Goal: Participate in discussion: Engage in conversation with other users on a specific topic

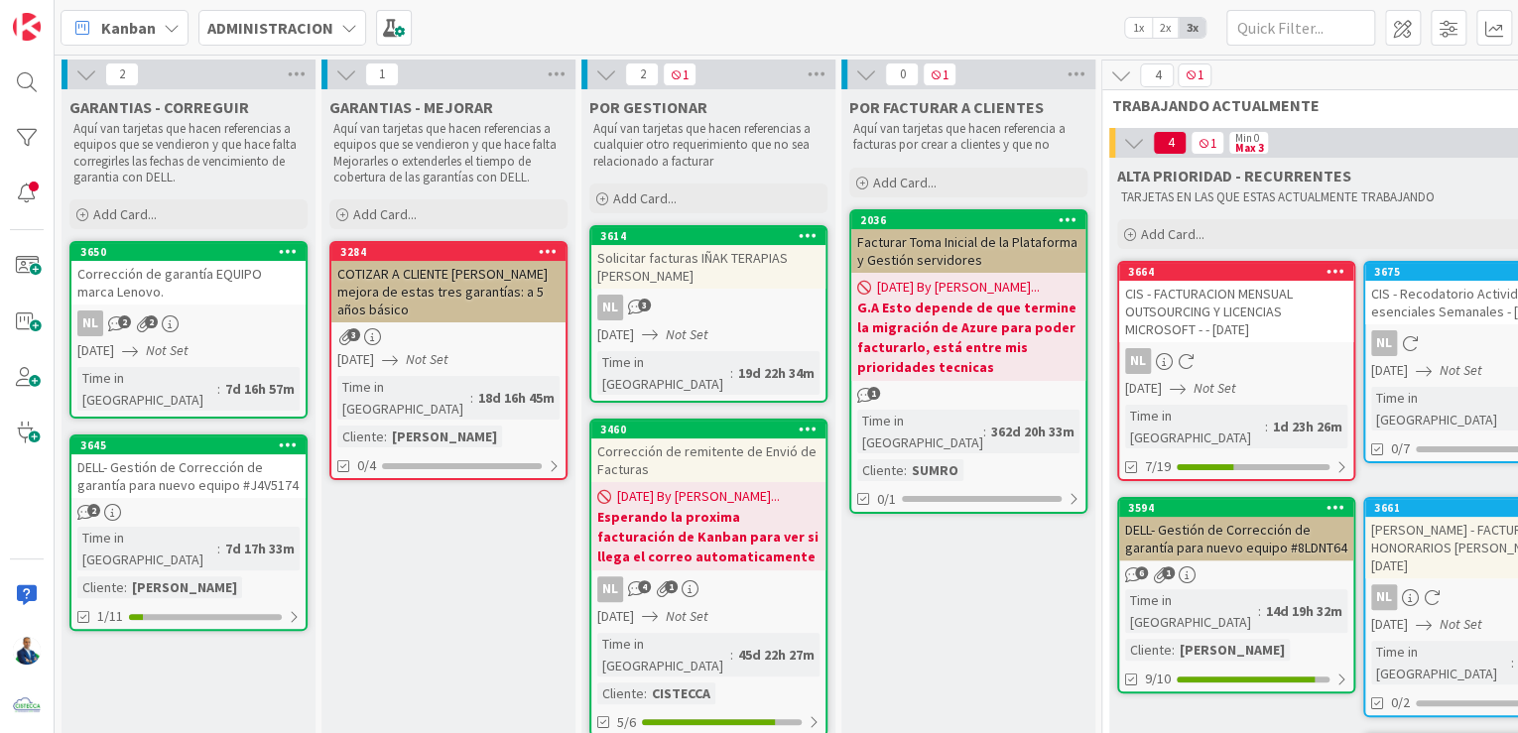
click at [876, 21] on div "Kanban ADMINISTRACION 1x 2x 3x" at bounding box center [787, 27] width 1464 height 55
click at [317, 28] on b "ADMINISTRACION" at bounding box center [270, 28] width 126 height 20
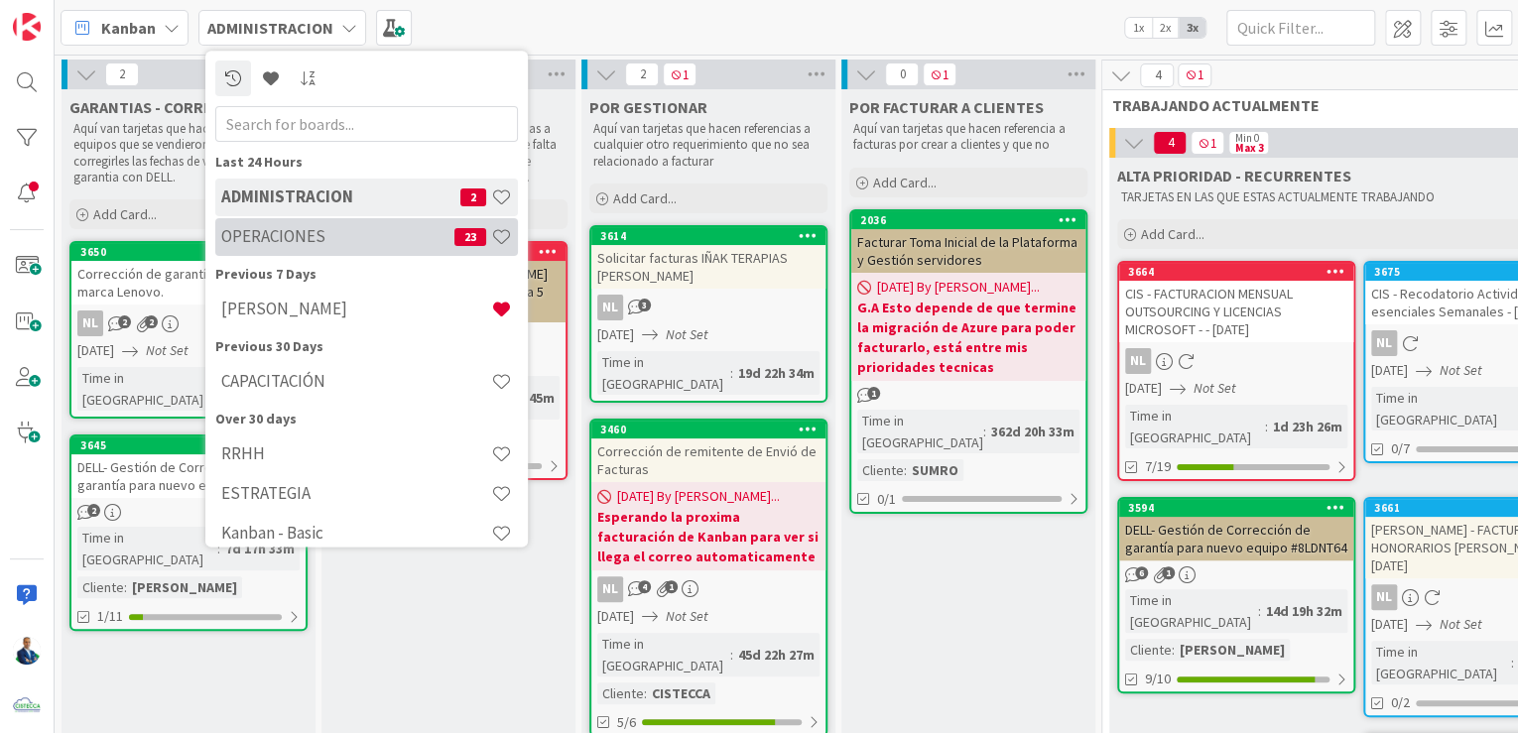
click at [294, 223] on div "OPERACIONES 23" at bounding box center [366, 237] width 303 height 38
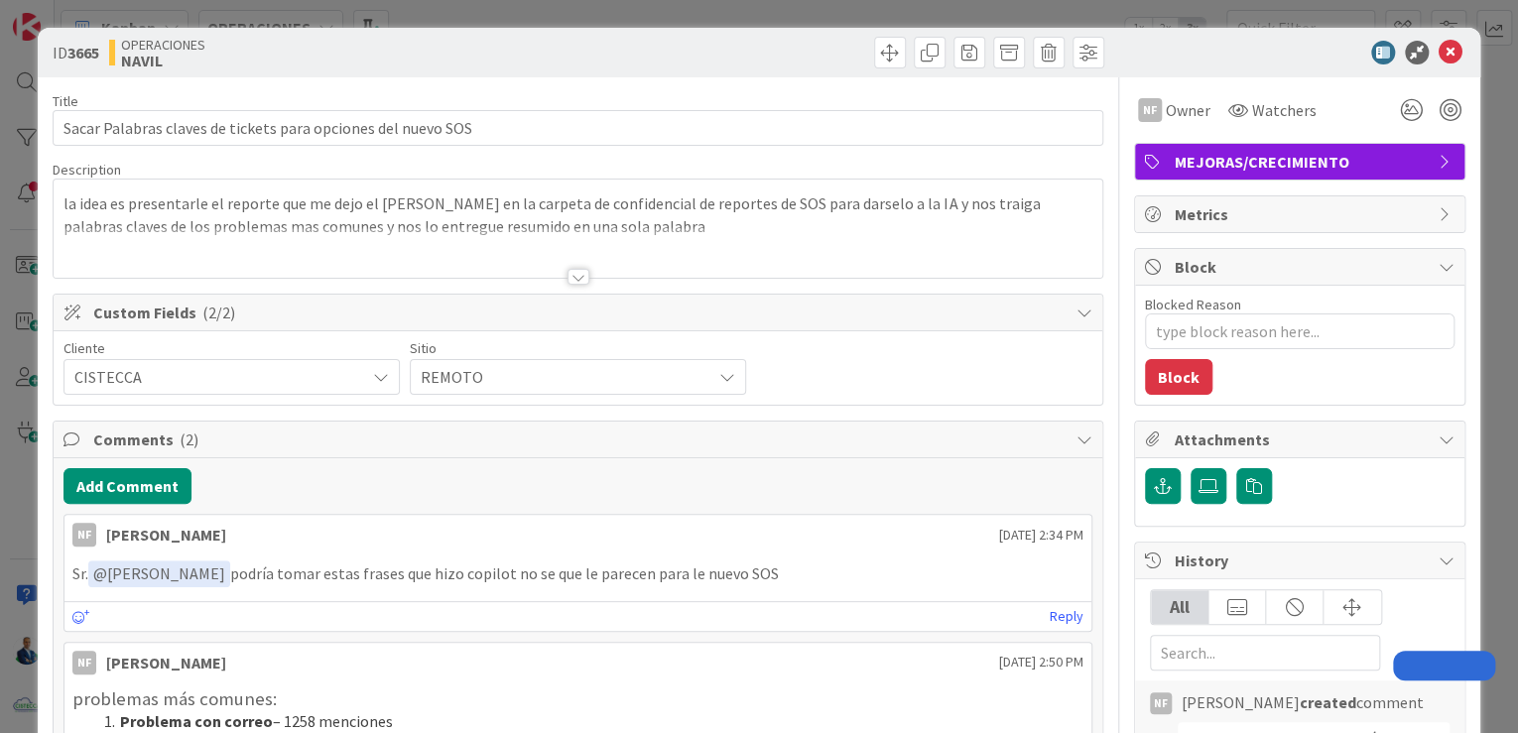
type textarea "x"
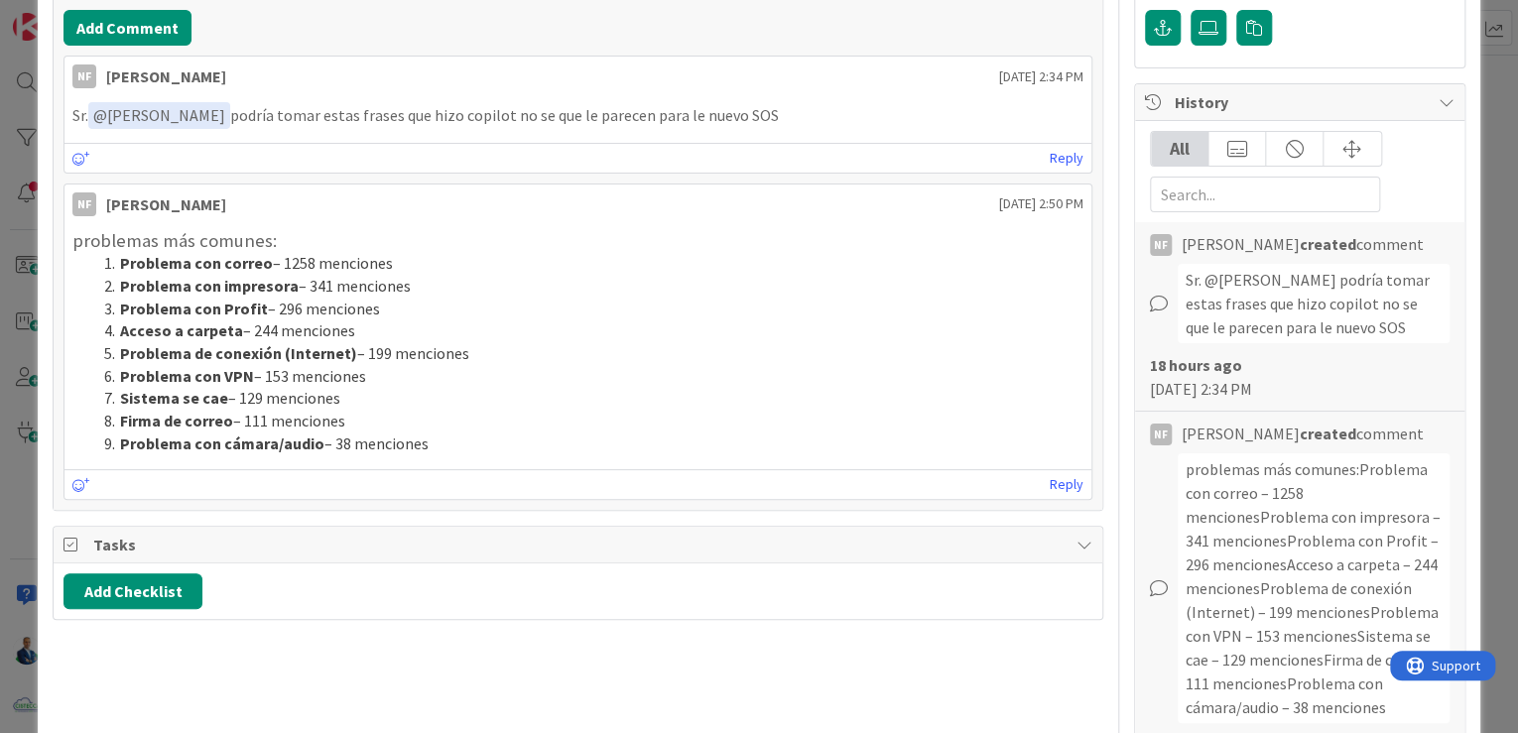
scroll to position [238, 0]
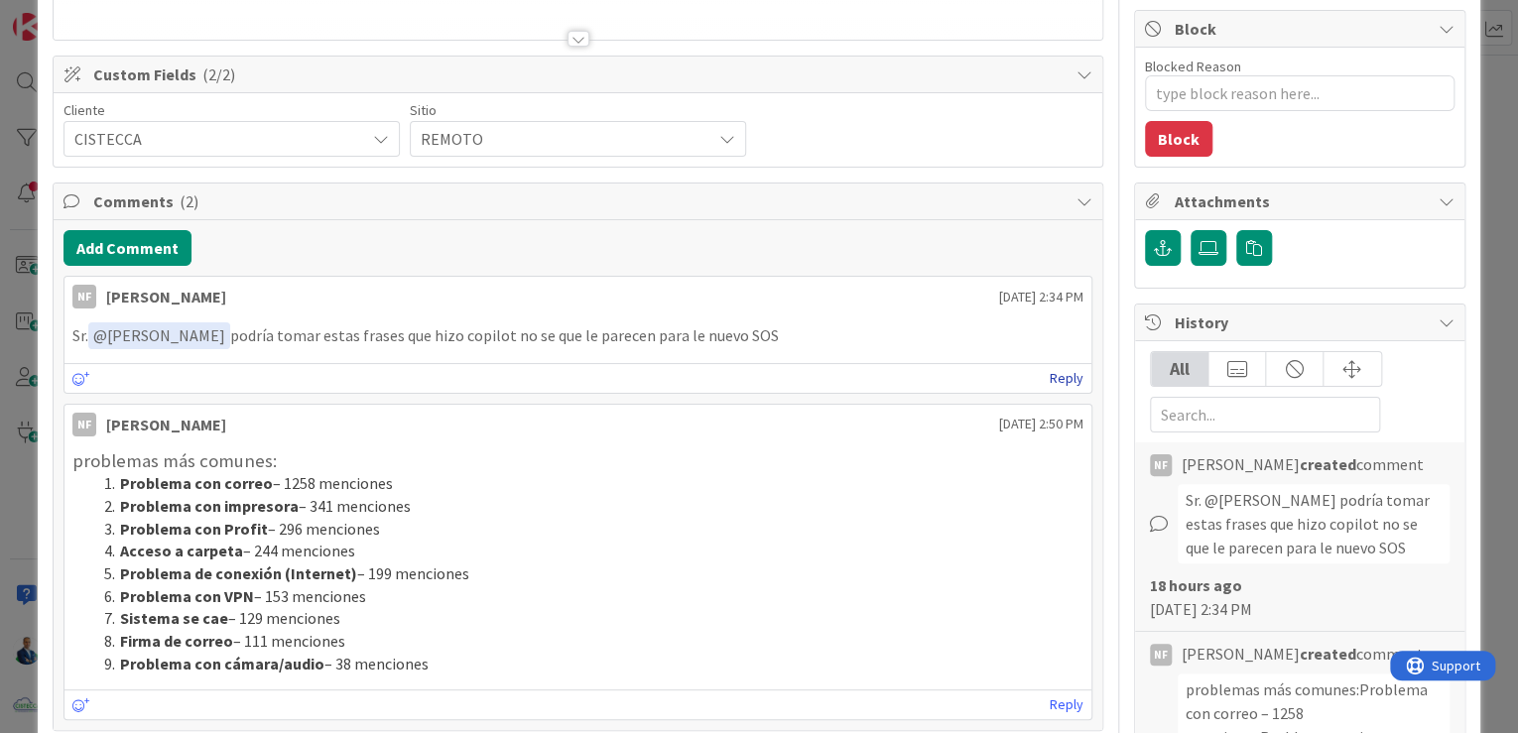
click at [1051, 368] on link "Reply" at bounding box center [1067, 378] width 34 height 25
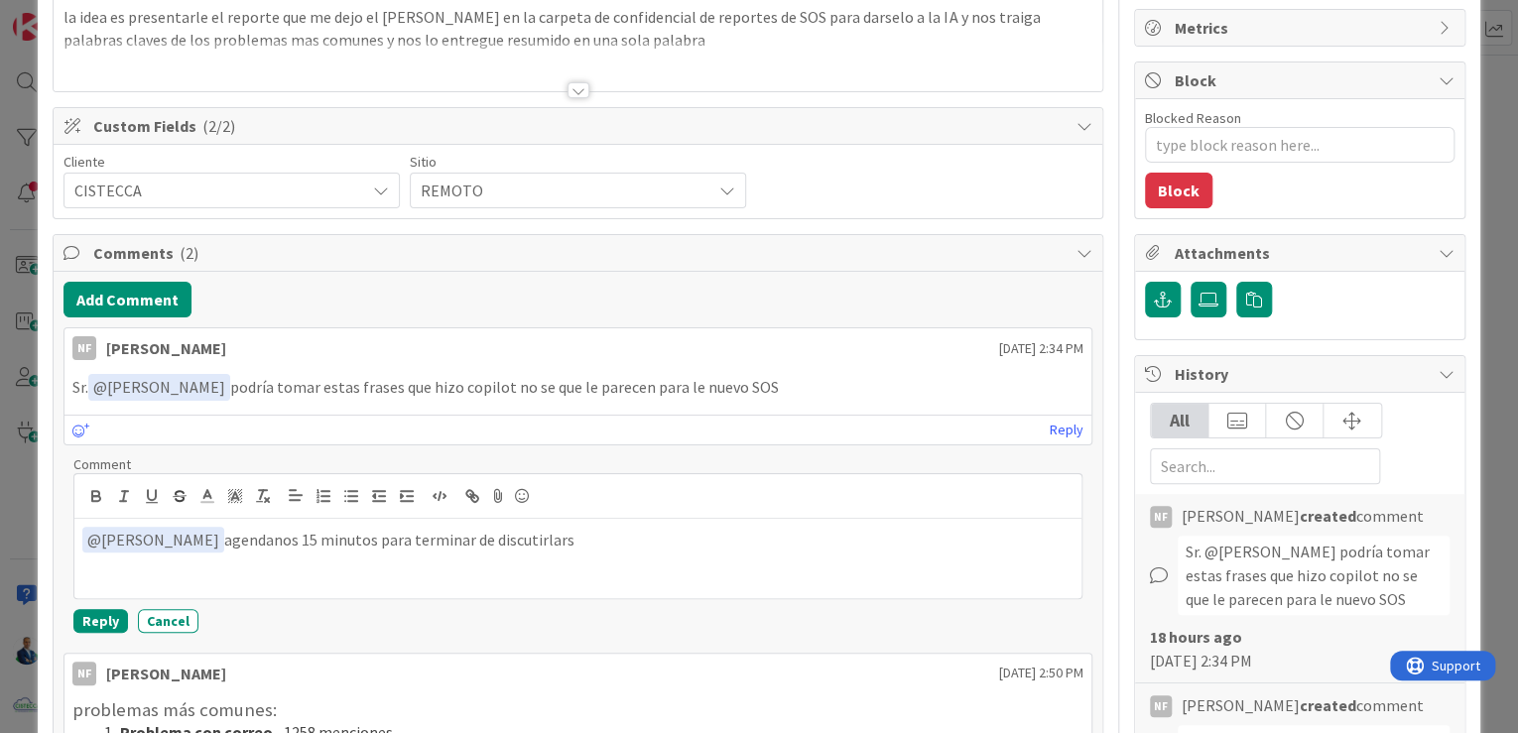
scroll to position [159, 0]
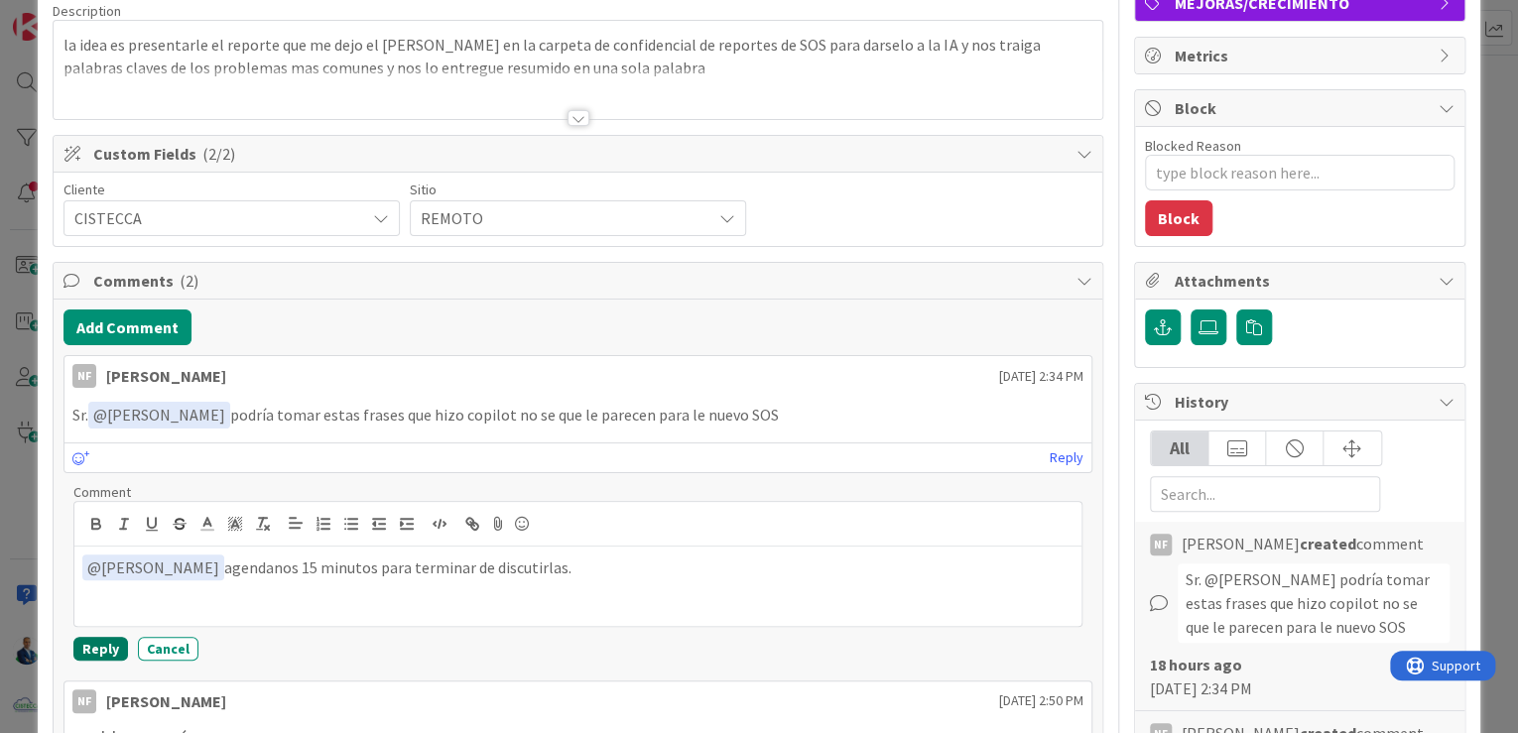
drag, startPoint x: 88, startPoint y: 646, endPoint x: 271, endPoint y: 576, distance: 195.7
click at [274, 581] on div "Comment ﻿ @ Navil Flores ﻿ agendanos 15 minutos para terminar de discutirlas. R…" at bounding box center [577, 572] width 1009 height 178
click at [94, 651] on button "Reply" at bounding box center [100, 649] width 55 height 24
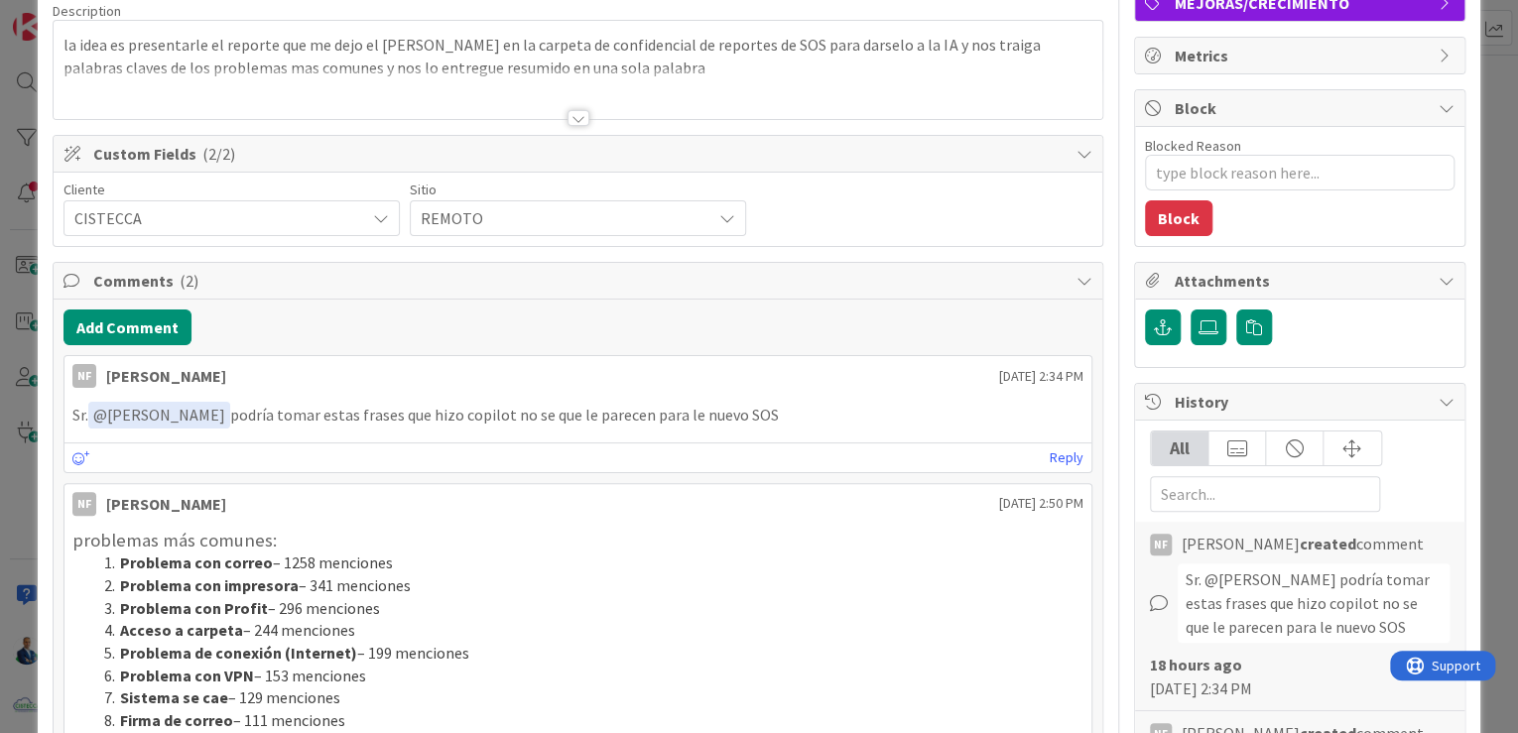
type textarea "x"
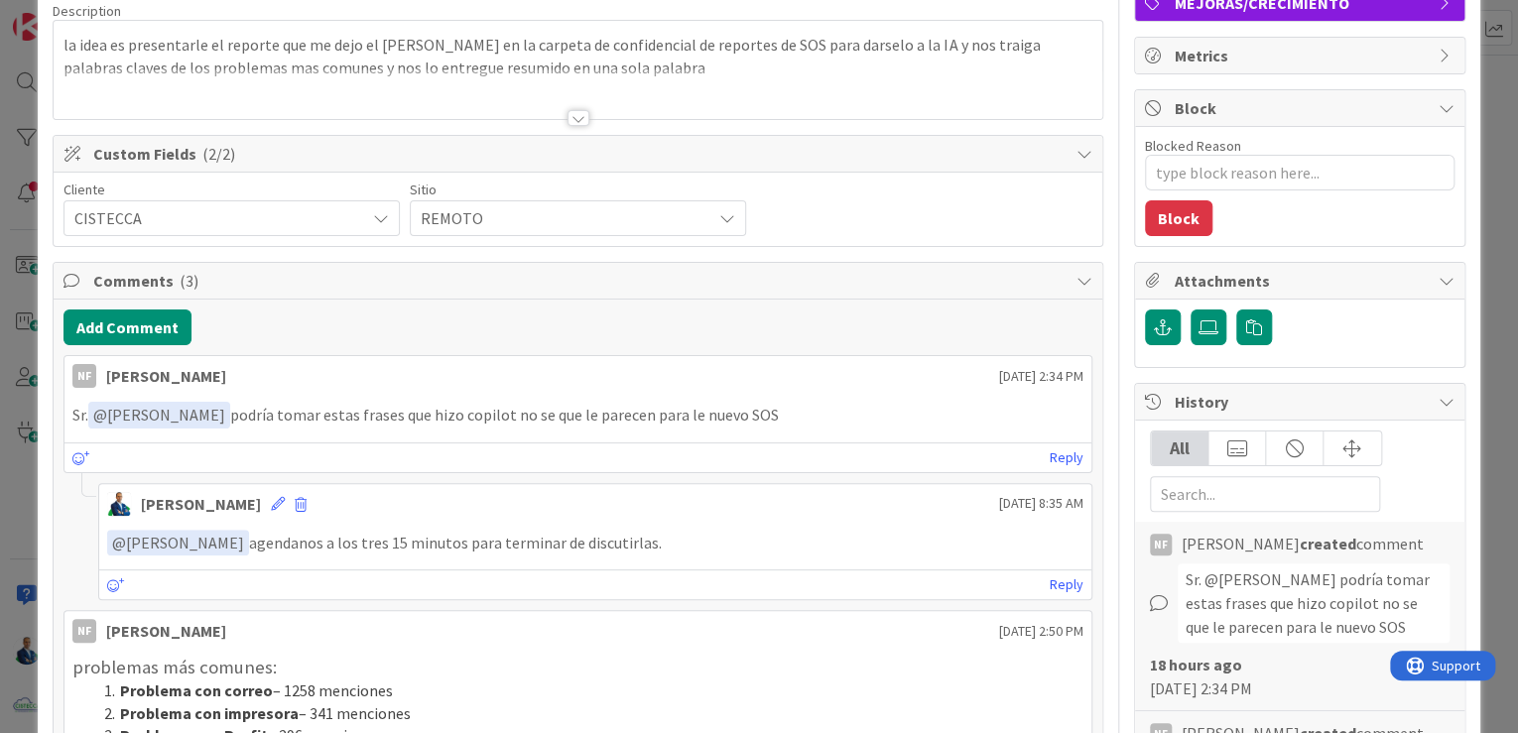
click at [1479, 110] on div "ID 3665 OPERACIONES NAVIL Title 60 / 128 Sacar Palabras claves de tickets para …" at bounding box center [759, 366] width 1518 height 733
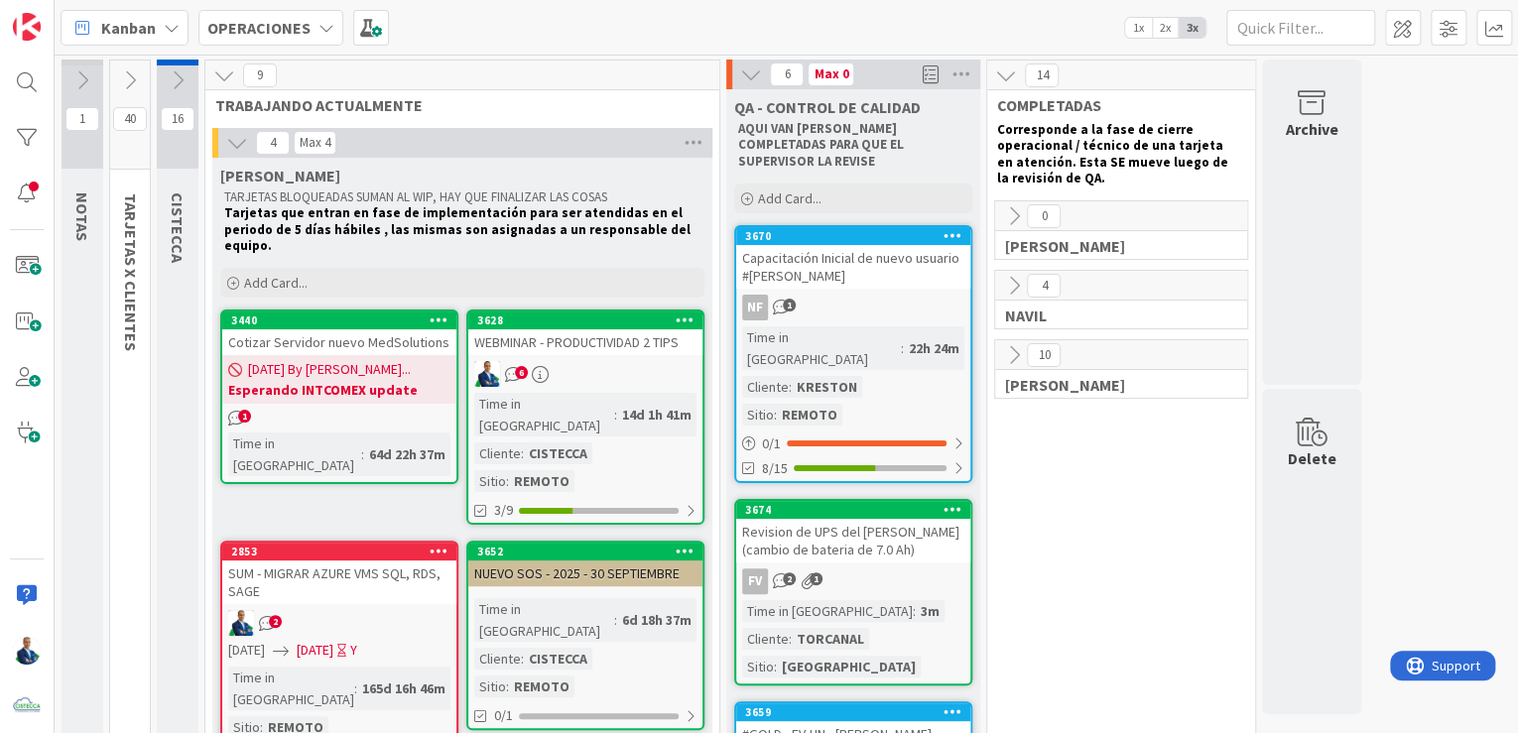
click at [289, 33] on b "OPERACIONES" at bounding box center [258, 28] width 103 height 20
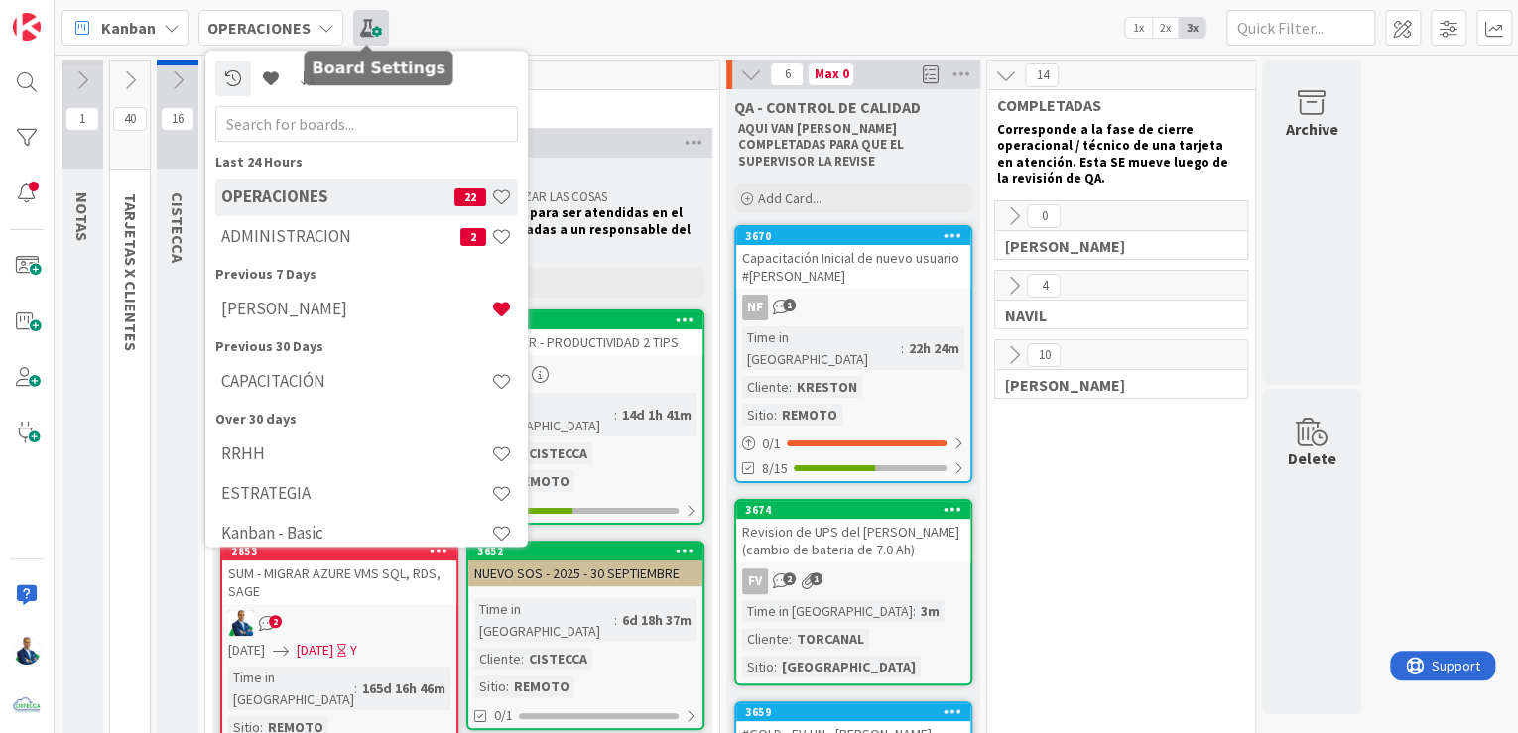
click at [358, 18] on span at bounding box center [371, 28] width 36 height 36
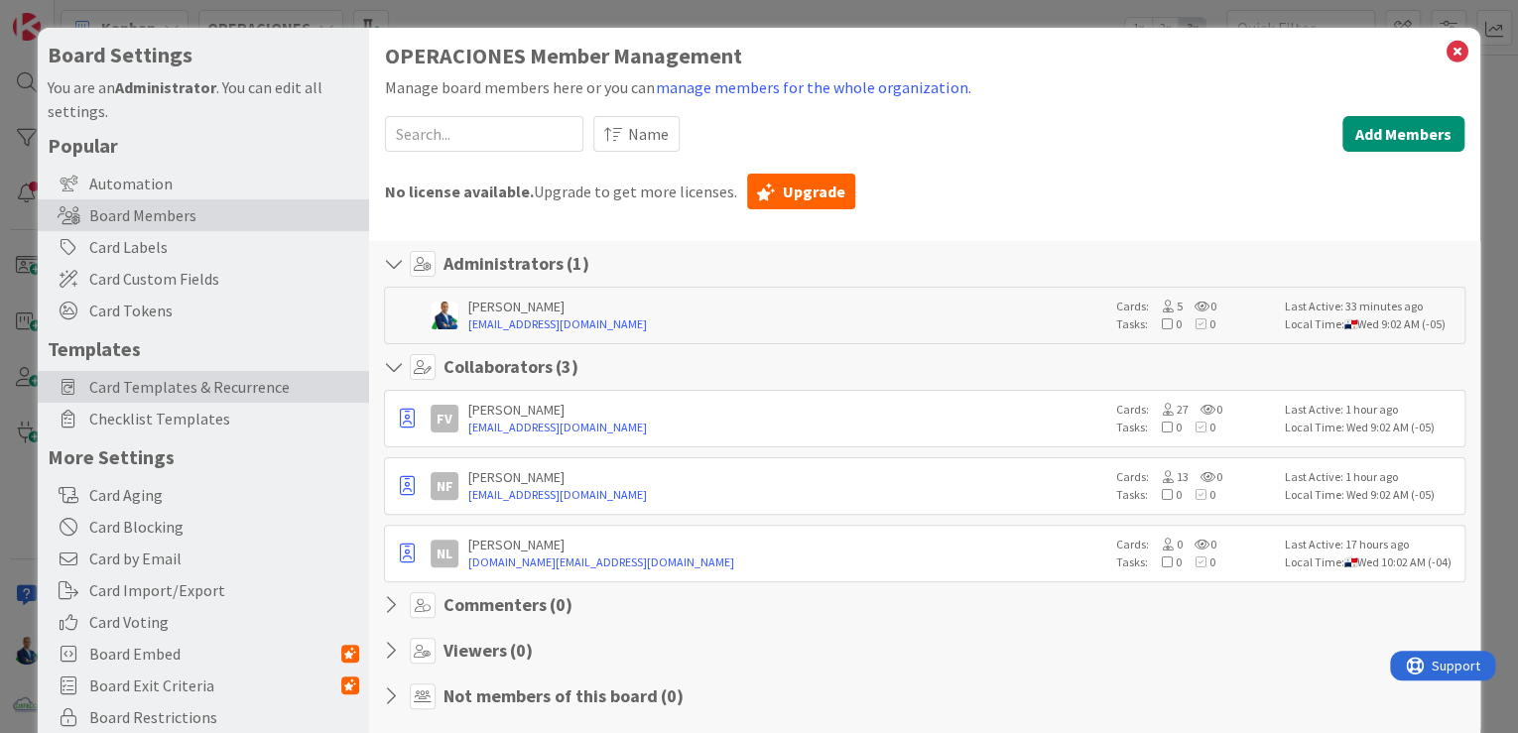
click at [199, 386] on span "Card Templates & Recurrence" at bounding box center [224, 387] width 270 height 24
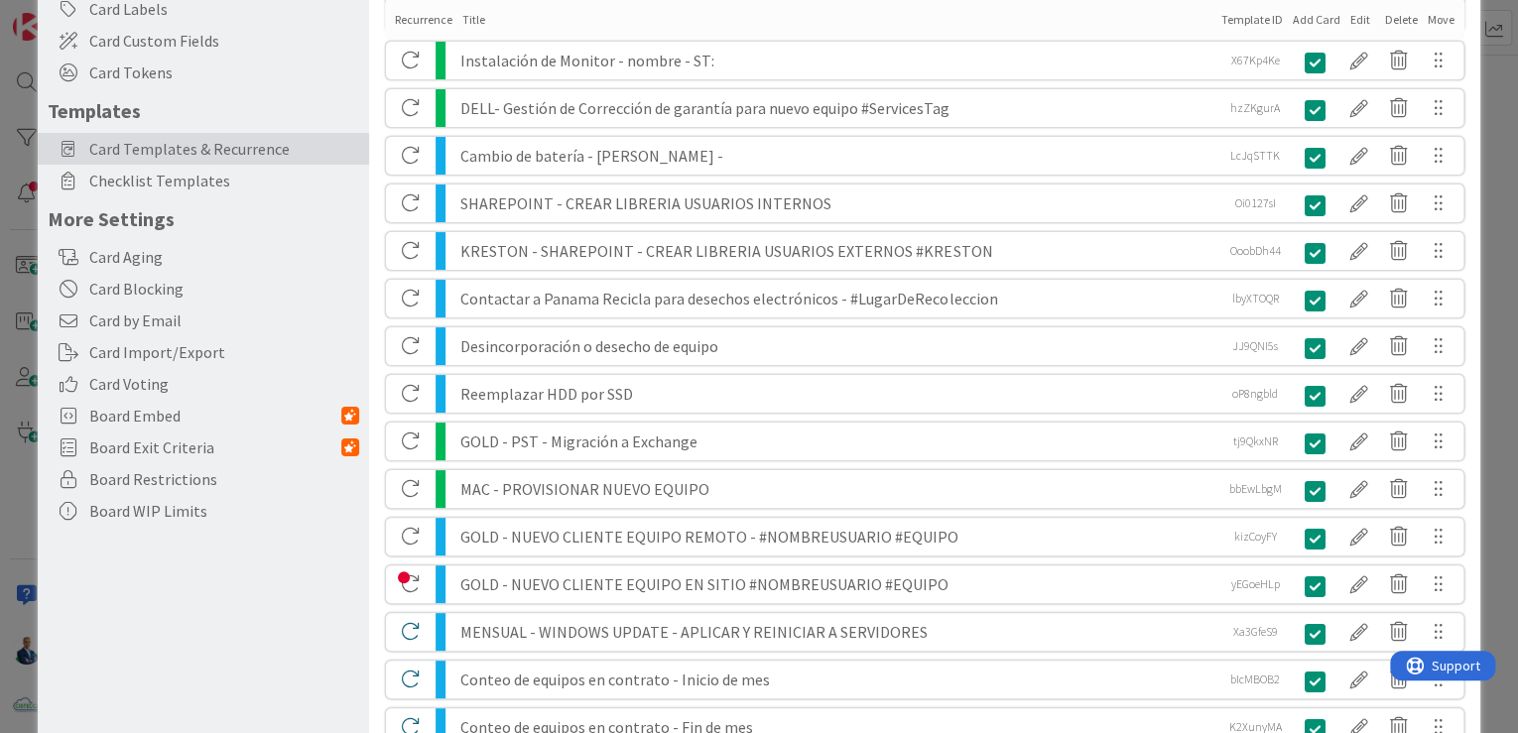
scroll to position [454, 0]
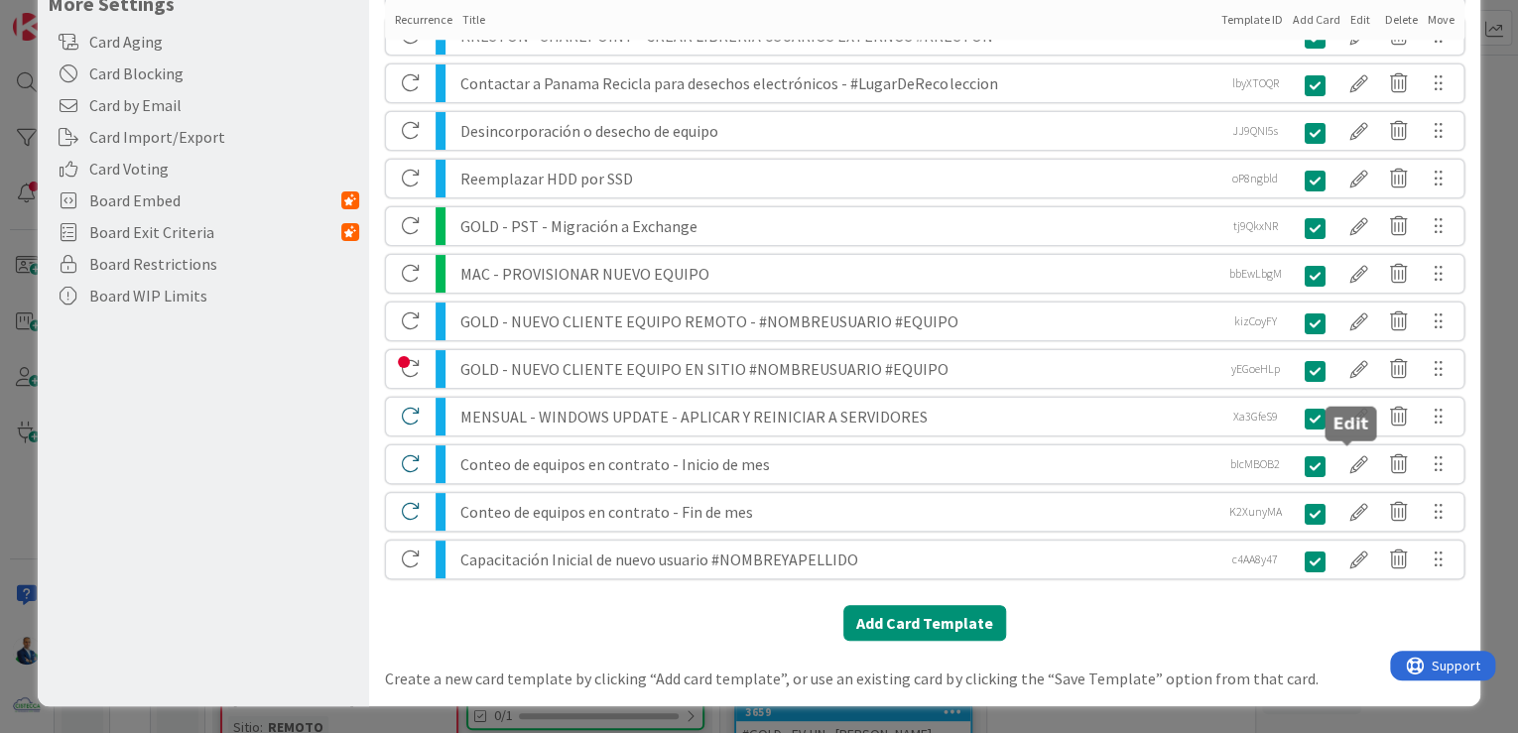
click at [1344, 467] on div at bounding box center [1360, 465] width 40 height 34
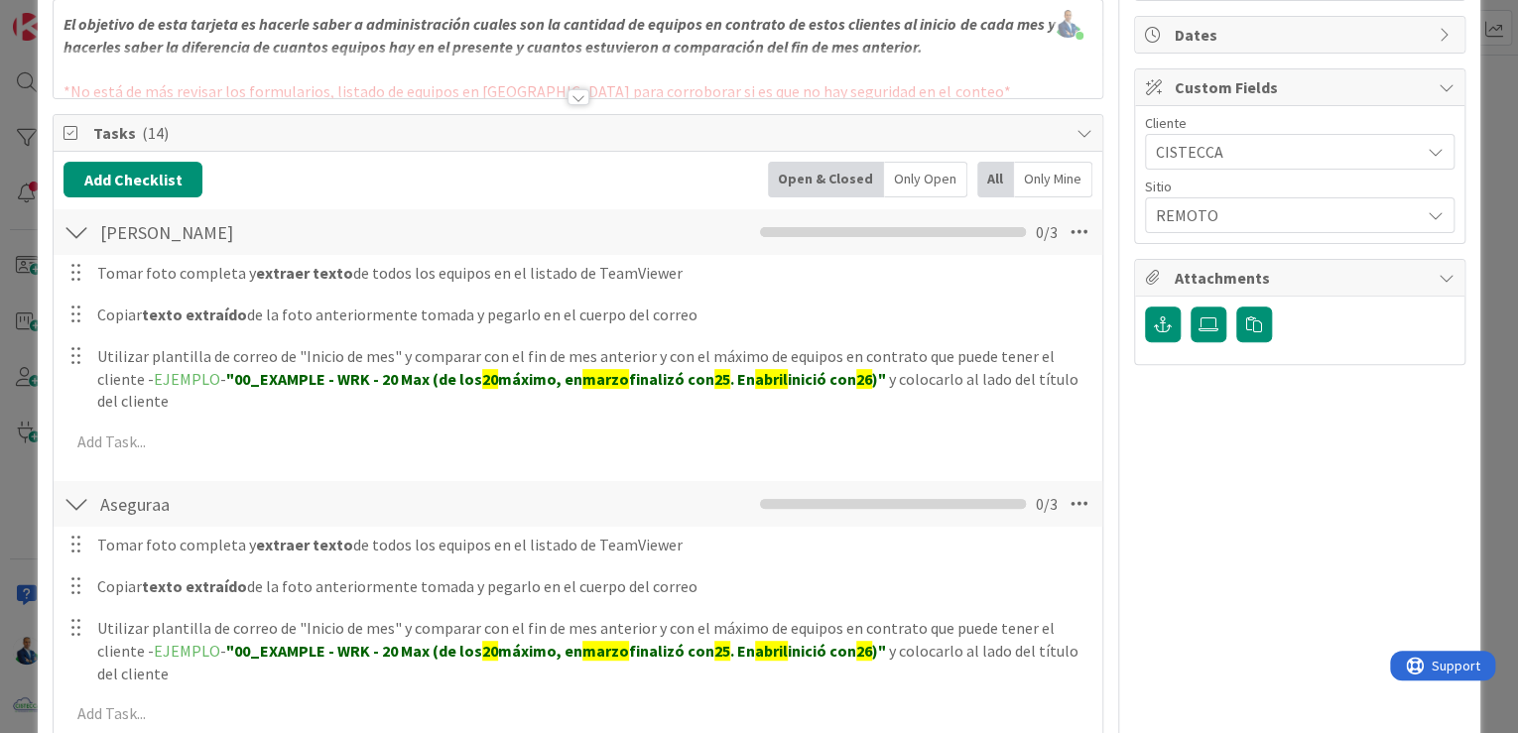
scroll to position [0, 0]
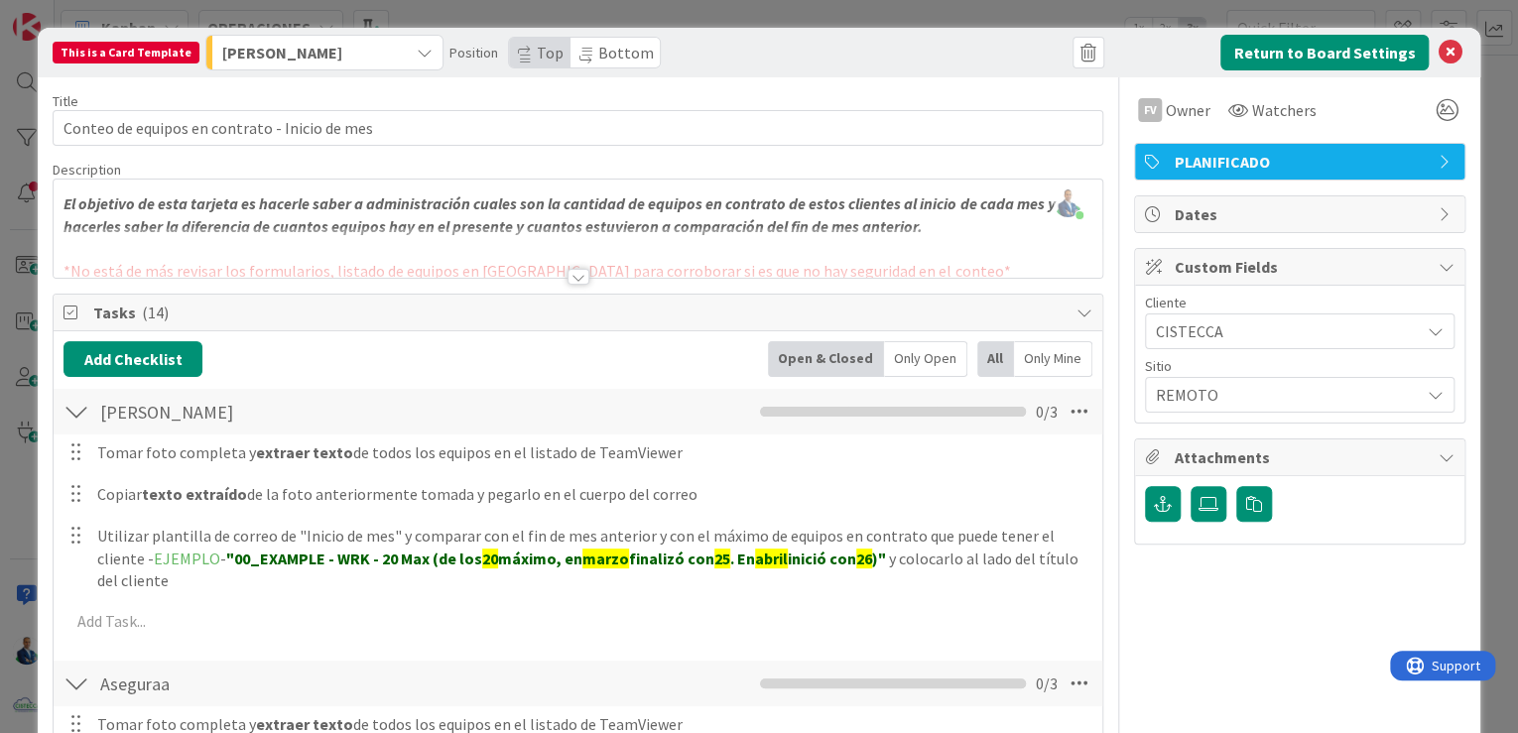
click at [579, 283] on div at bounding box center [579, 277] width 22 height 16
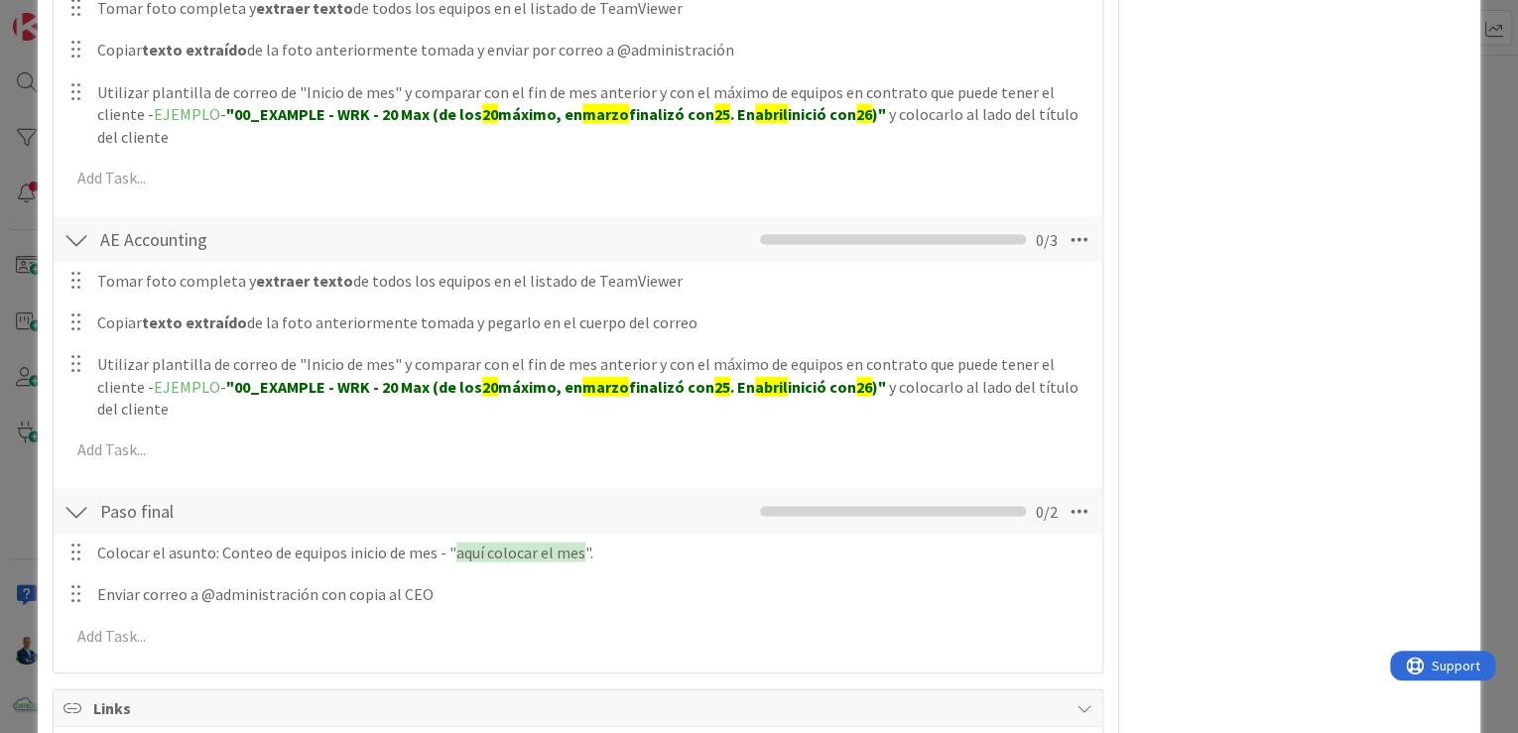
scroll to position [1905, 0]
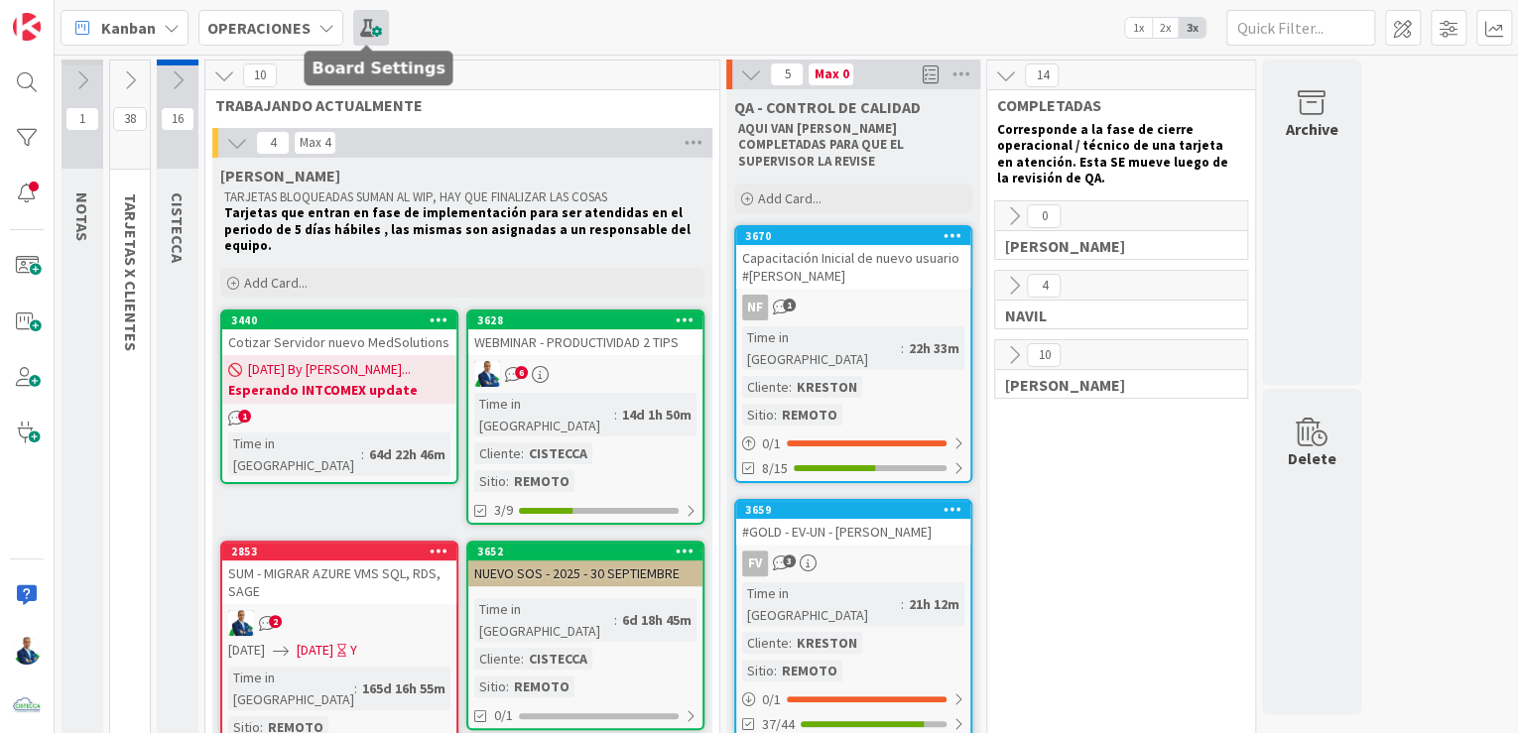
click at [381, 26] on span at bounding box center [371, 28] width 36 height 36
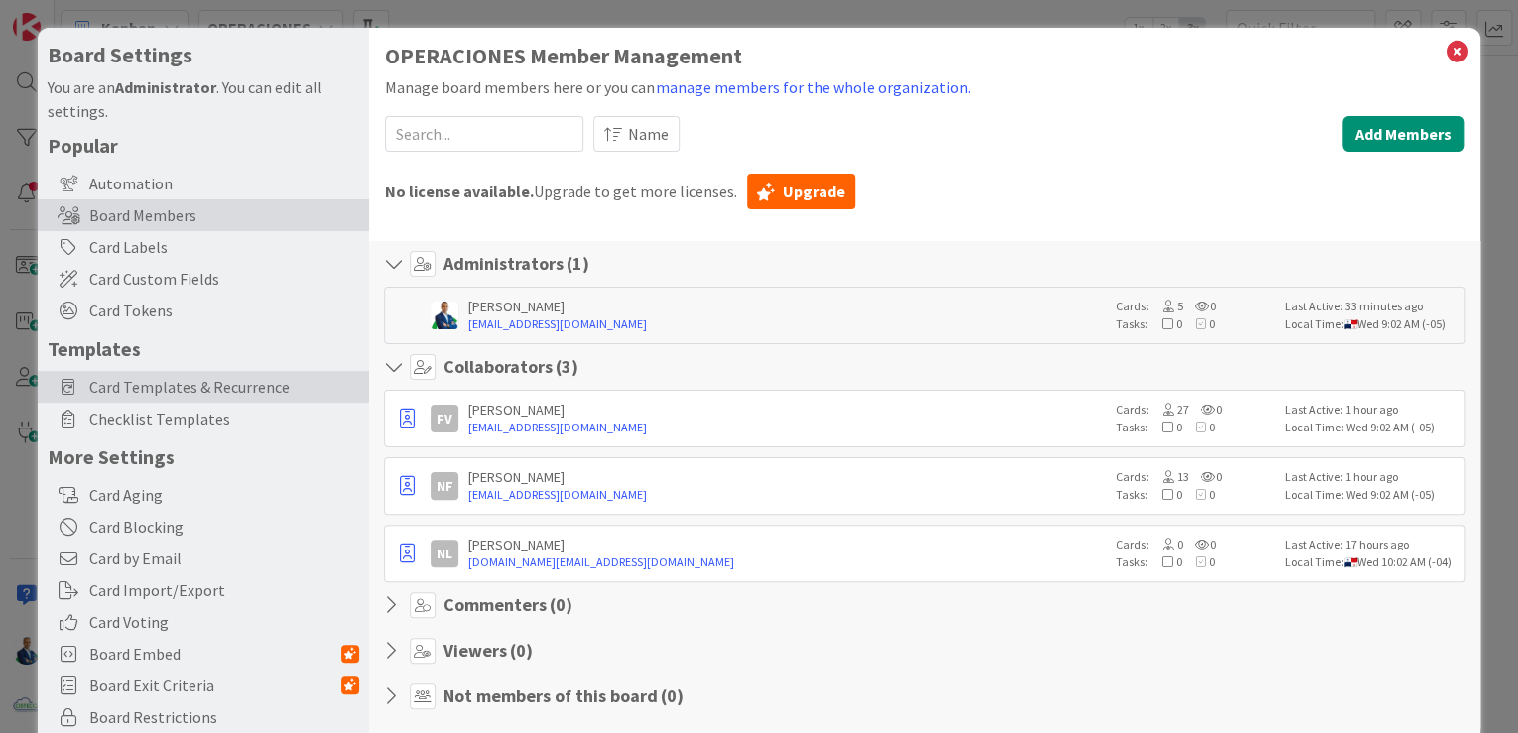
click at [262, 389] on span "Card Templates & Recurrence" at bounding box center [224, 387] width 270 height 24
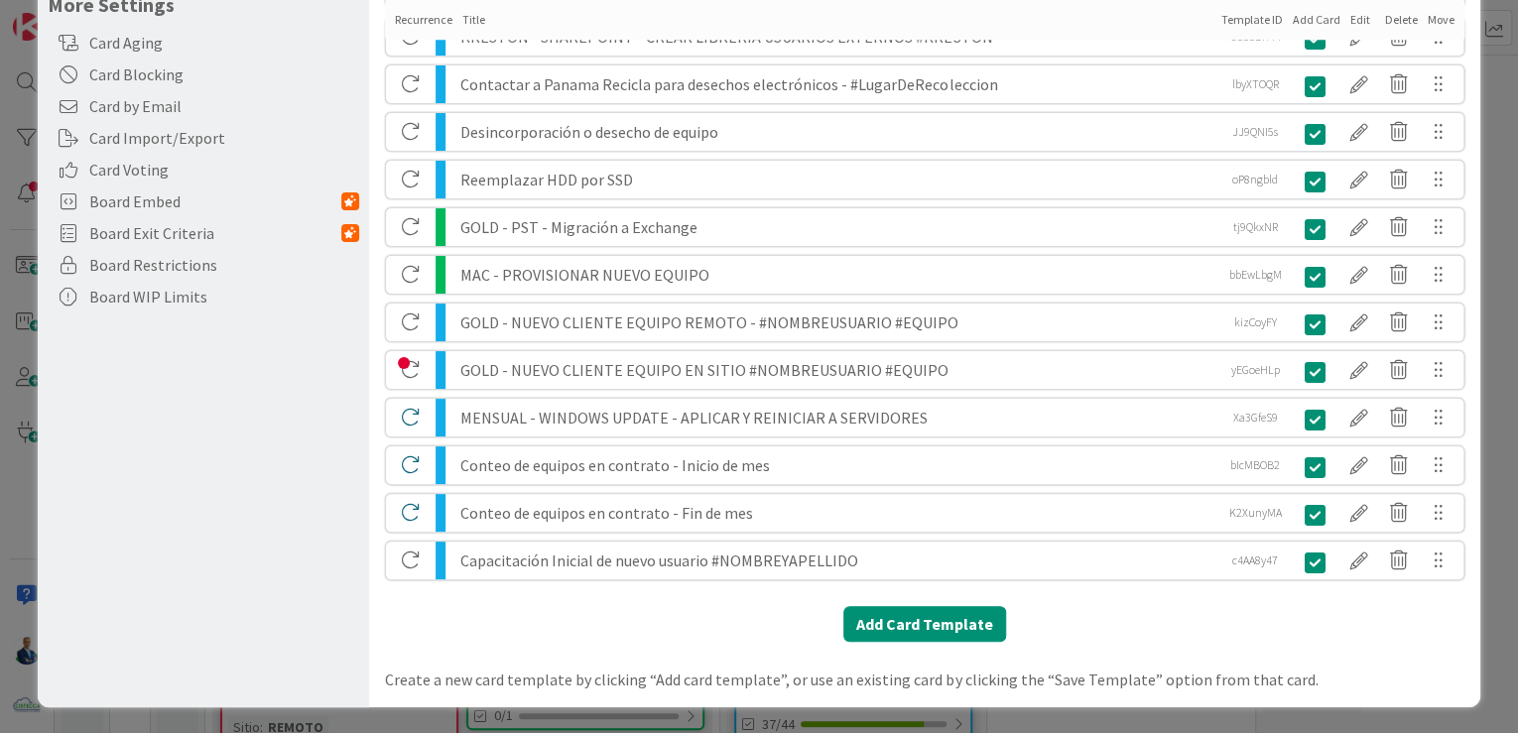
scroll to position [454, 0]
click at [1354, 504] on div at bounding box center [1360, 512] width 40 height 34
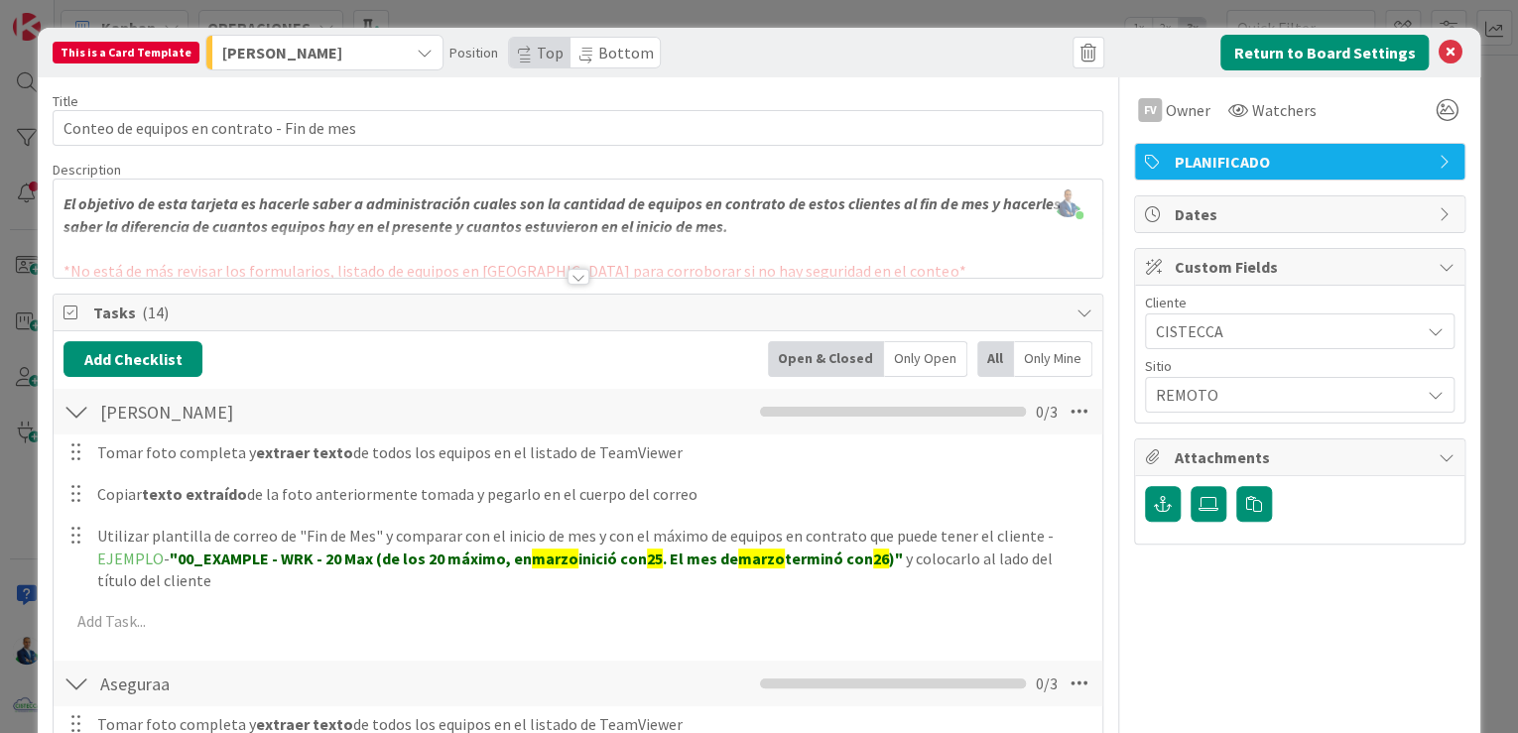
scroll to position [79, 0]
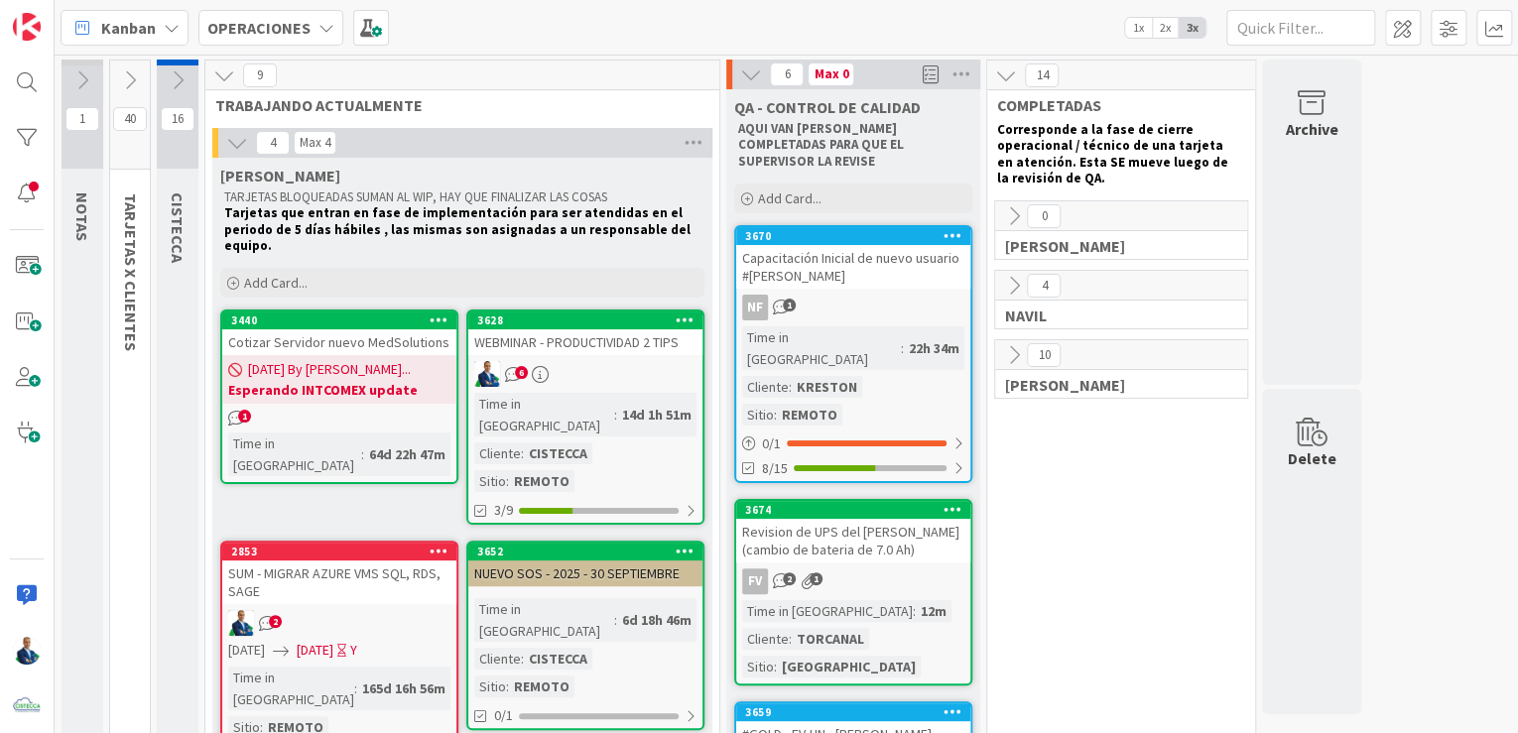
click at [333, 26] on div "OPERACIONES" at bounding box center [270, 28] width 145 height 36
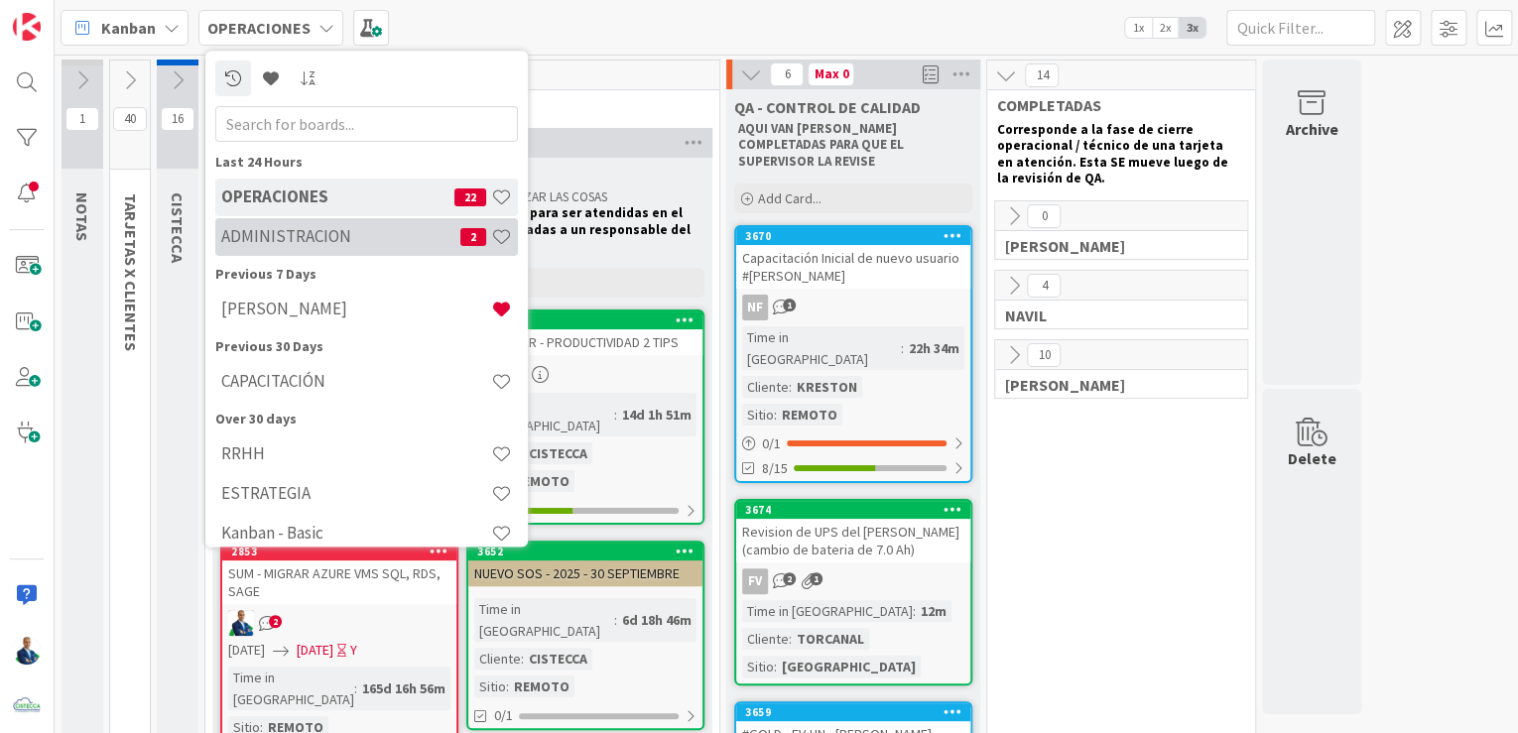
click at [315, 227] on h4 "ADMINISTRACION" at bounding box center [340, 237] width 239 height 20
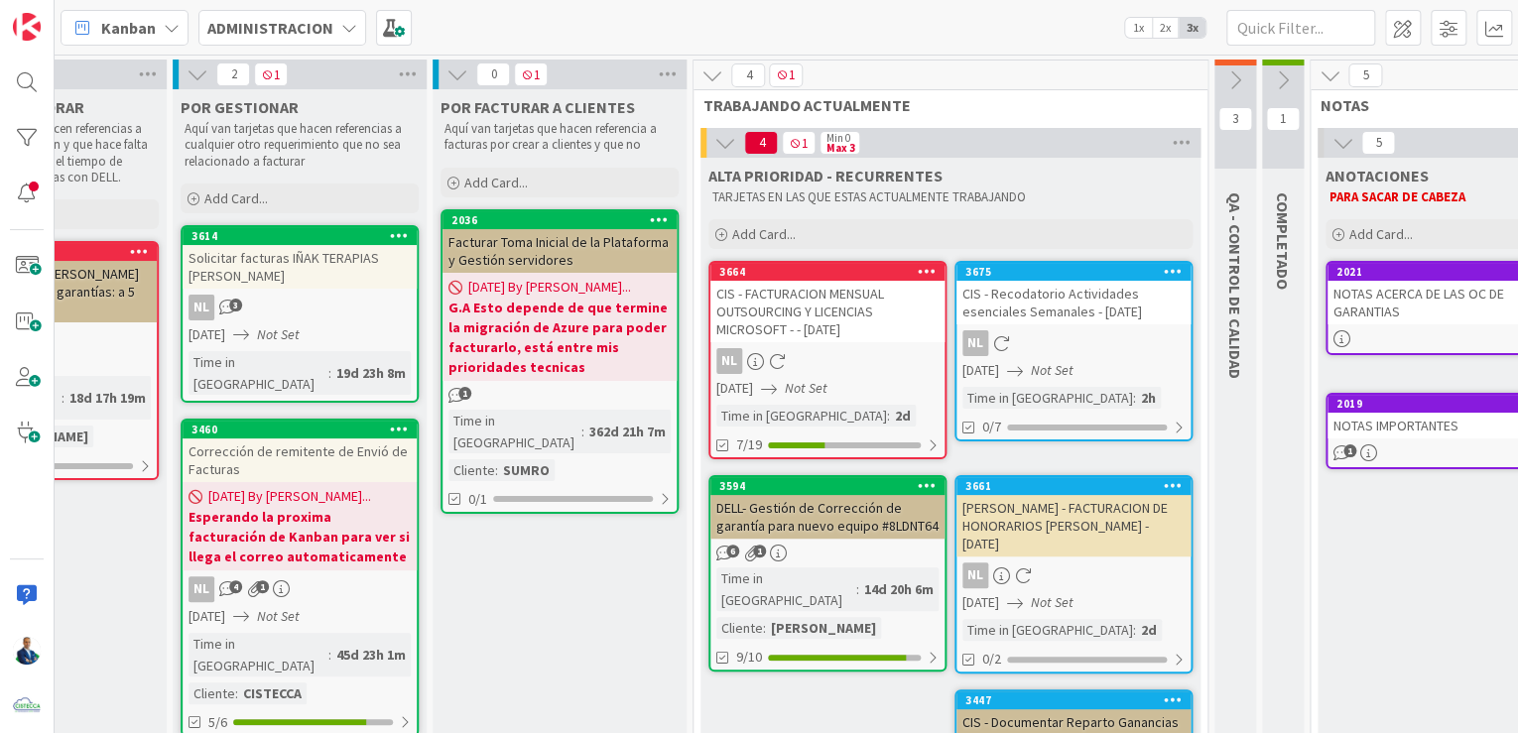
scroll to position [0, 412]
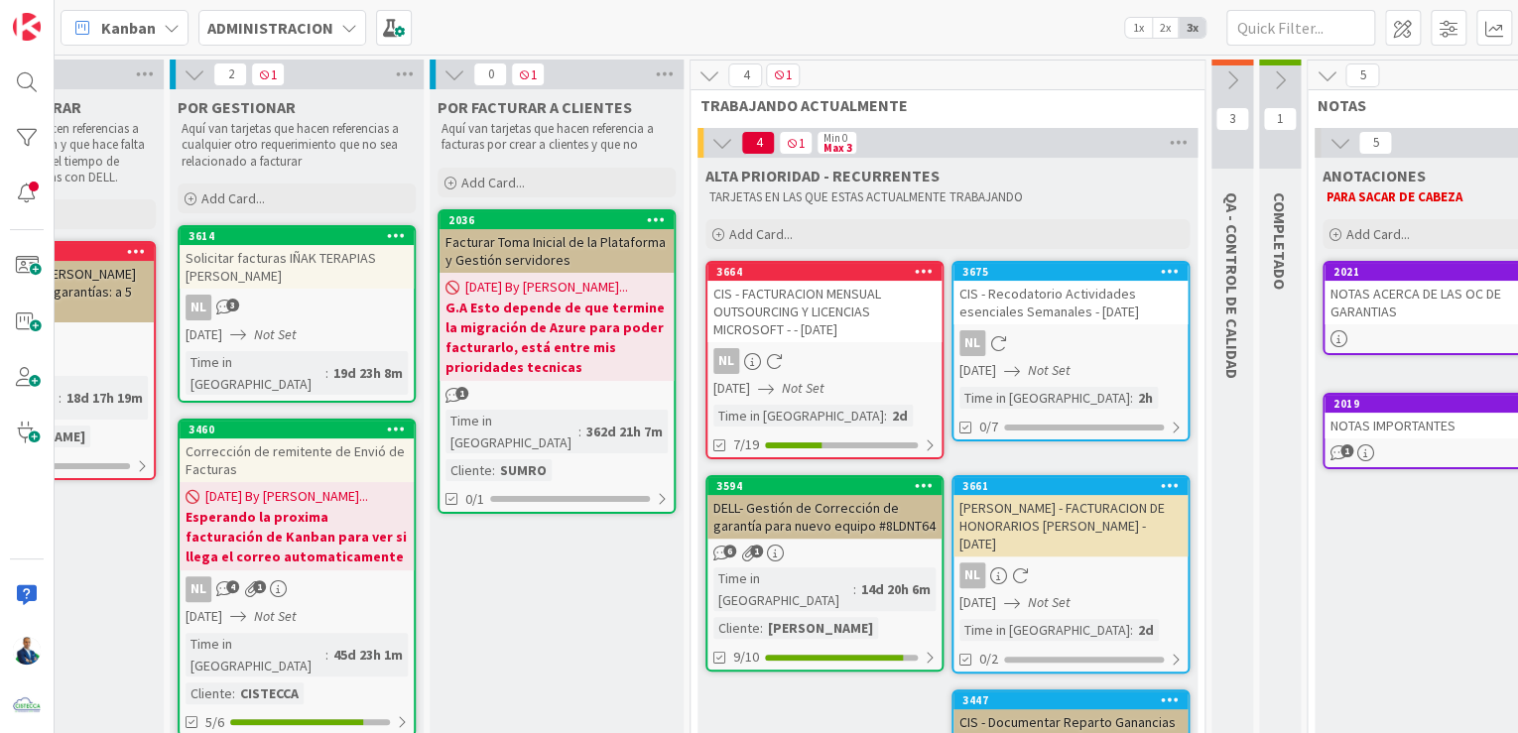
click at [857, 292] on div "CIS - FACTURACION MENSUAL OUTSOURCING Y LICENCIAS MICROSOFT - - 01/09/2025" at bounding box center [825, 312] width 234 height 62
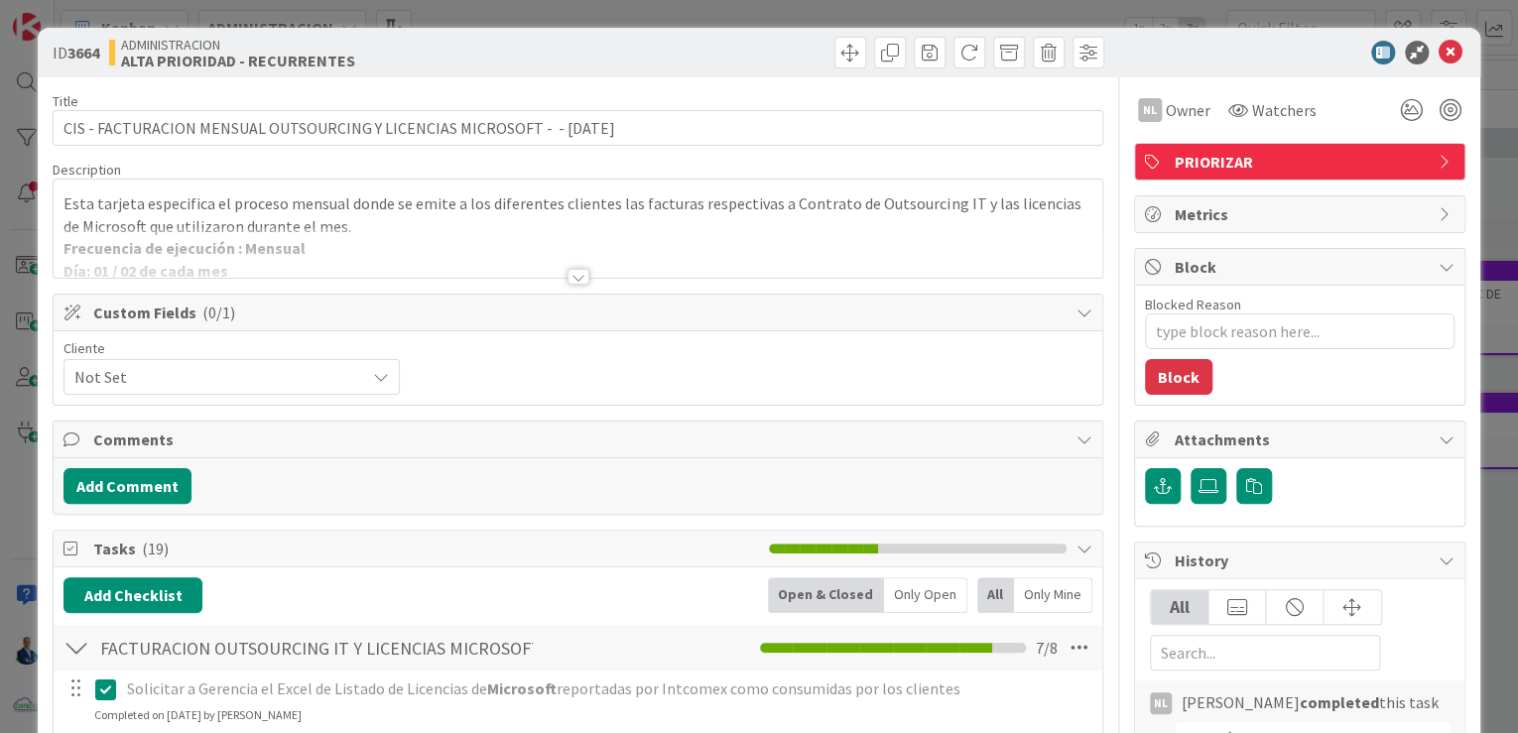
type textarea "x"
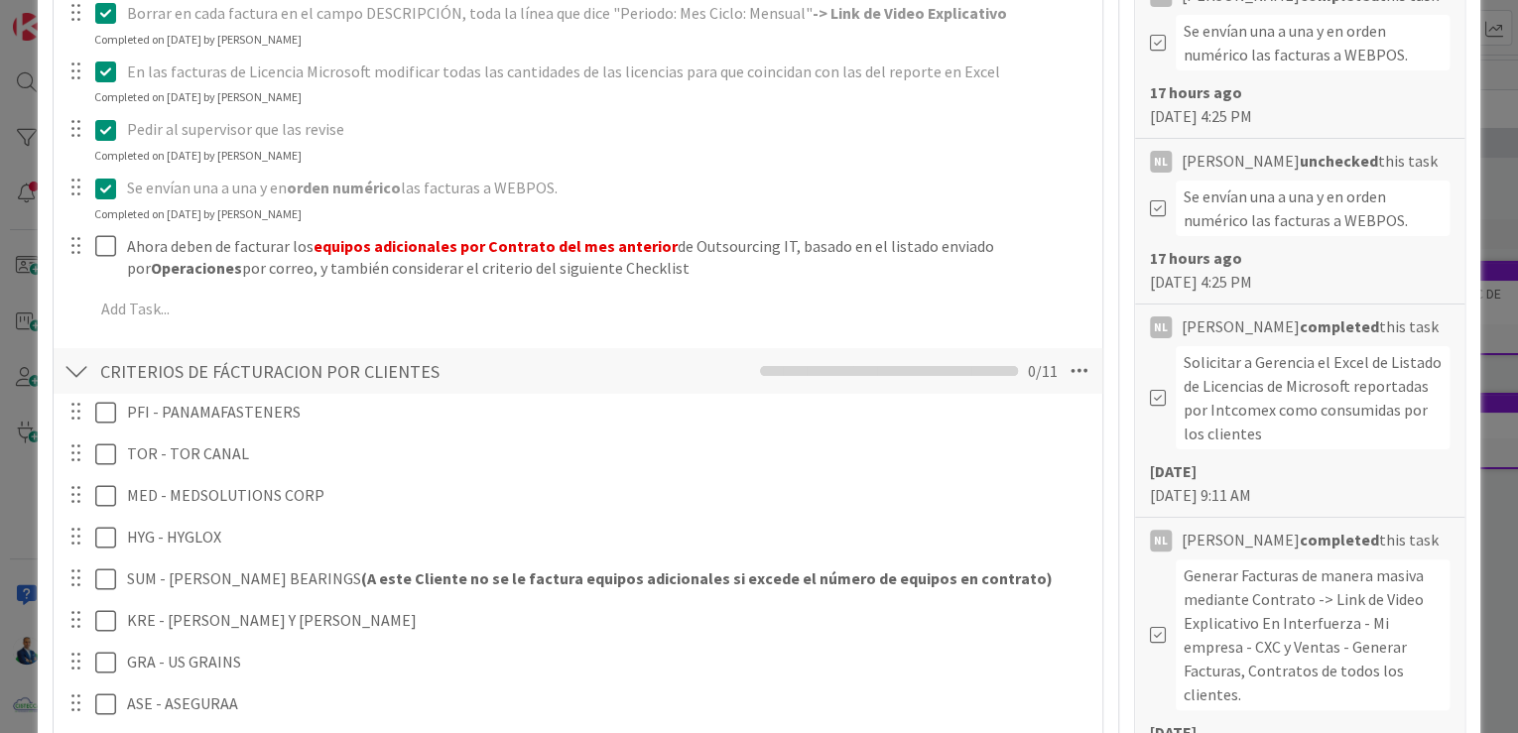
scroll to position [1032, 0]
